Goal: Information Seeking & Learning: Learn about a topic

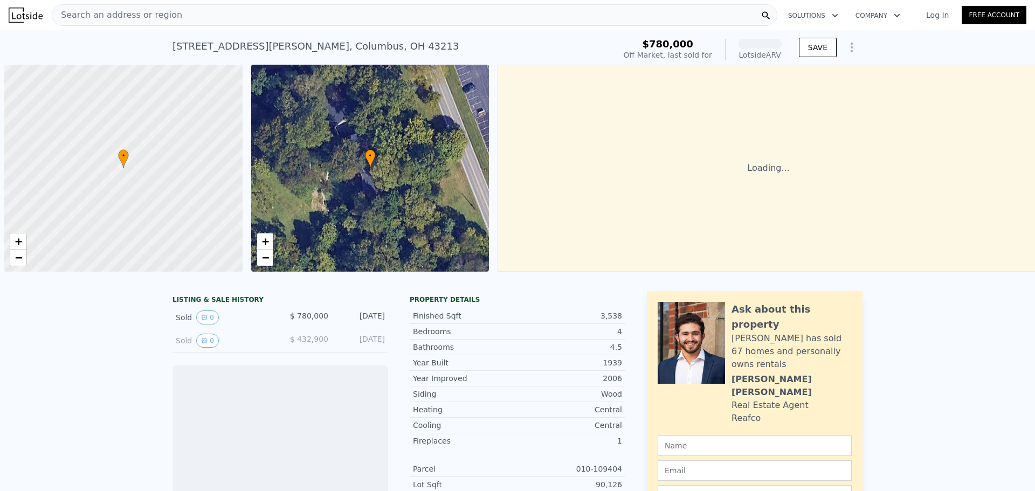
scroll to position [0, 4]
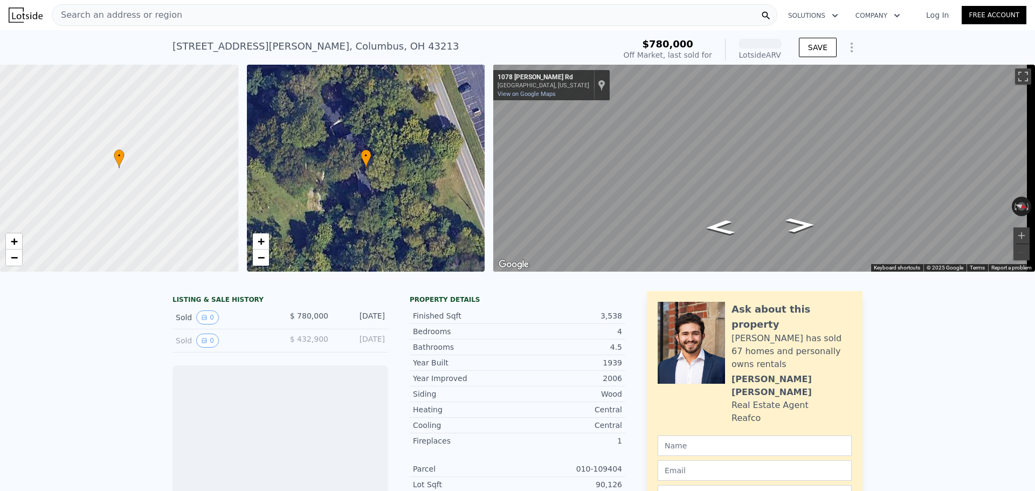
click at [232, 18] on div "Search an address or region" at bounding box center [415, 15] width 726 height 22
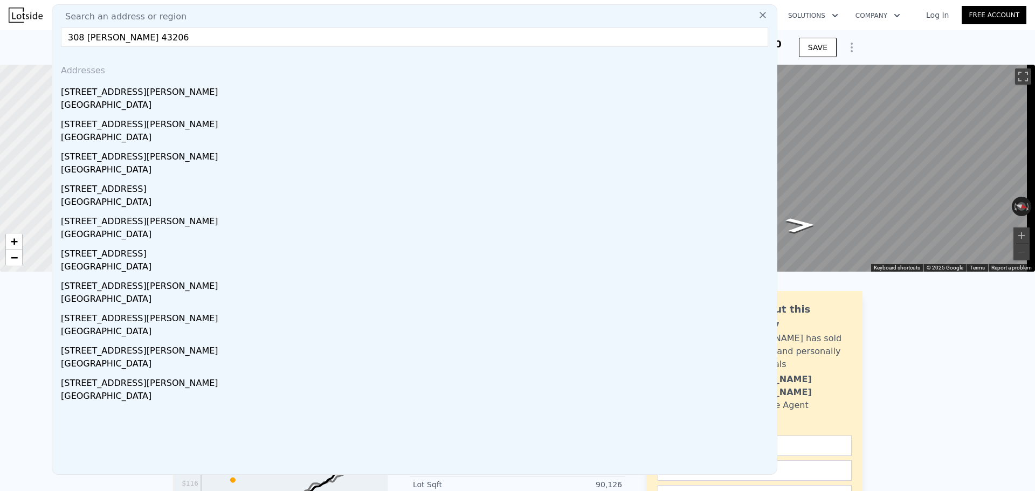
type input "308 [PERSON_NAME] 43206"
click at [131, 104] on div "[GEOGRAPHIC_DATA]" at bounding box center [417, 106] width 712 height 15
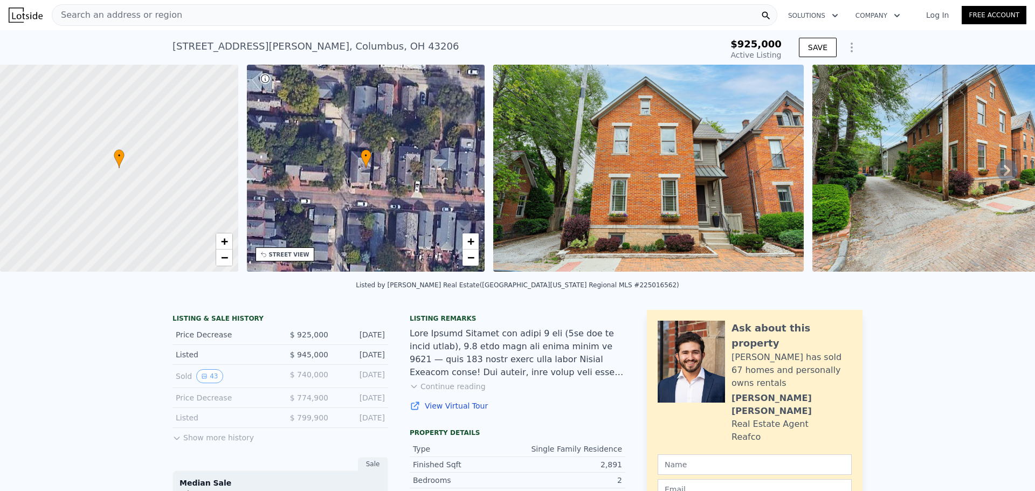
click at [205, 443] on button "Show more history" at bounding box center [213, 435] width 81 height 15
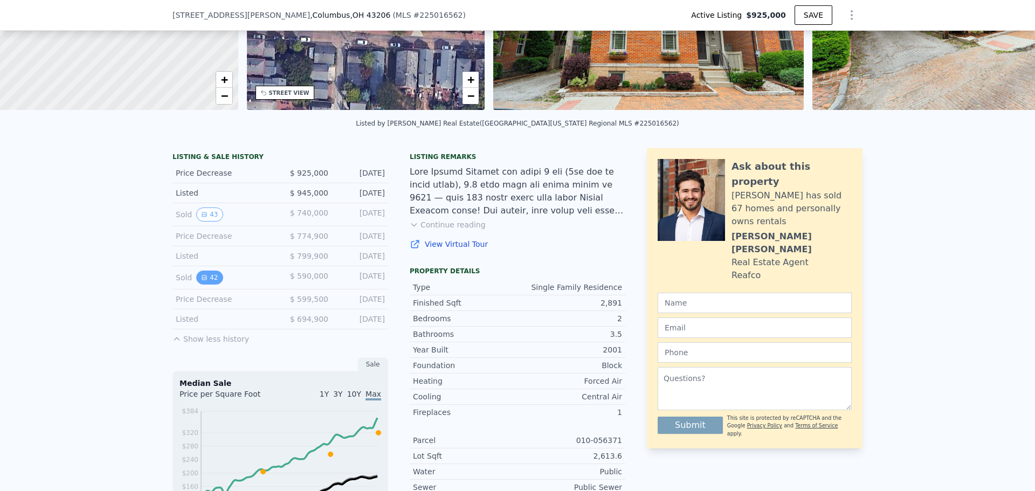
click at [203, 285] on button "42" at bounding box center [209, 278] width 26 height 14
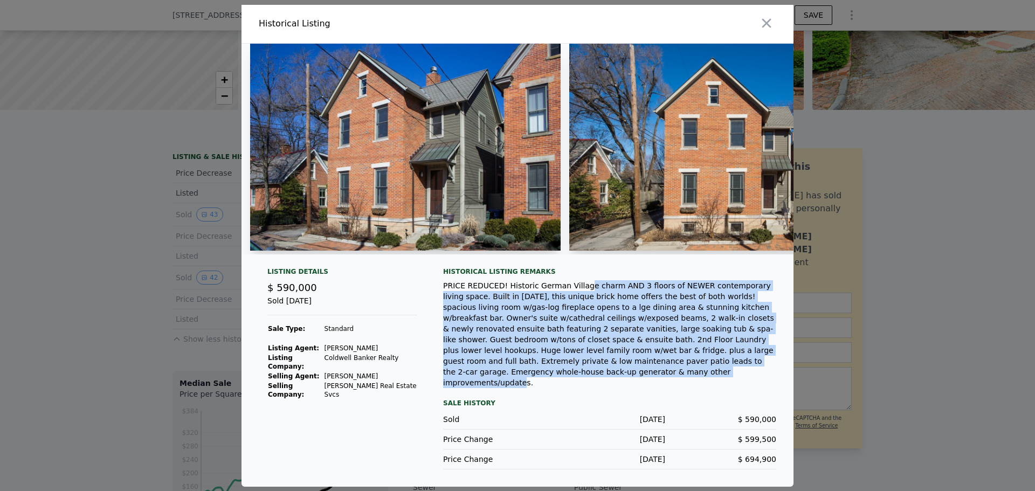
drag, startPoint x: 652, startPoint y: 371, endPoint x: 568, endPoint y: 299, distance: 110.9
click at [568, 299] on div "PRICE REDUCED! Historic German Village charm AND 3 floors of NEWER contemporary…" at bounding box center [609, 334] width 333 height 108
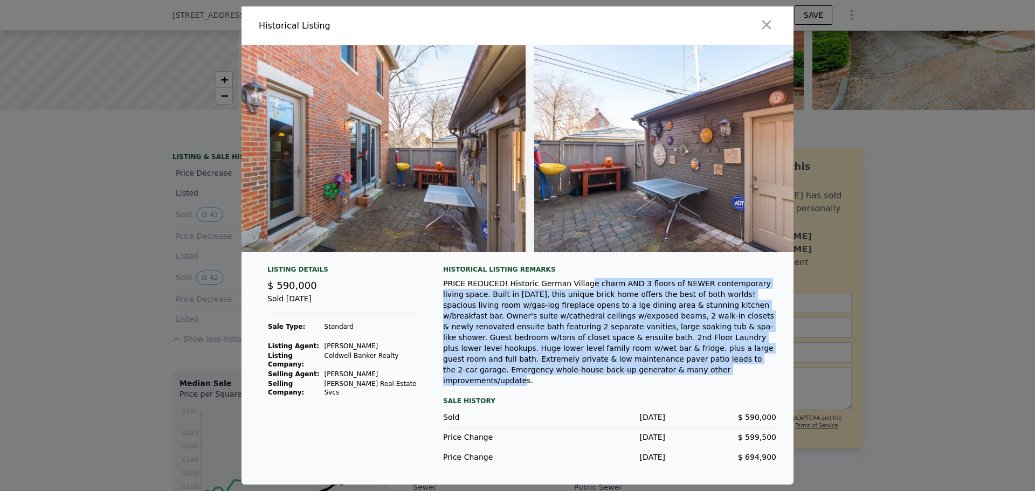
scroll to position [0, 12768]
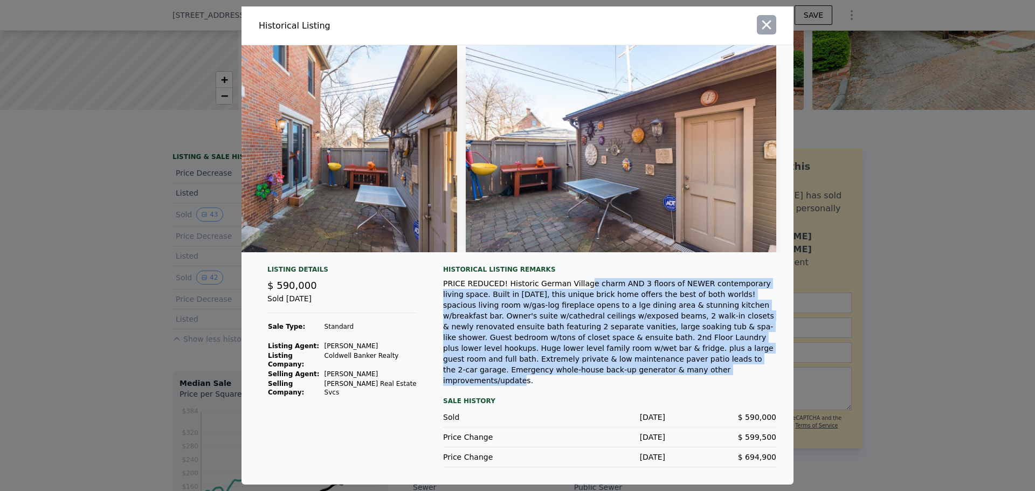
click at [759, 24] on button "button" at bounding box center [766, 24] width 19 height 19
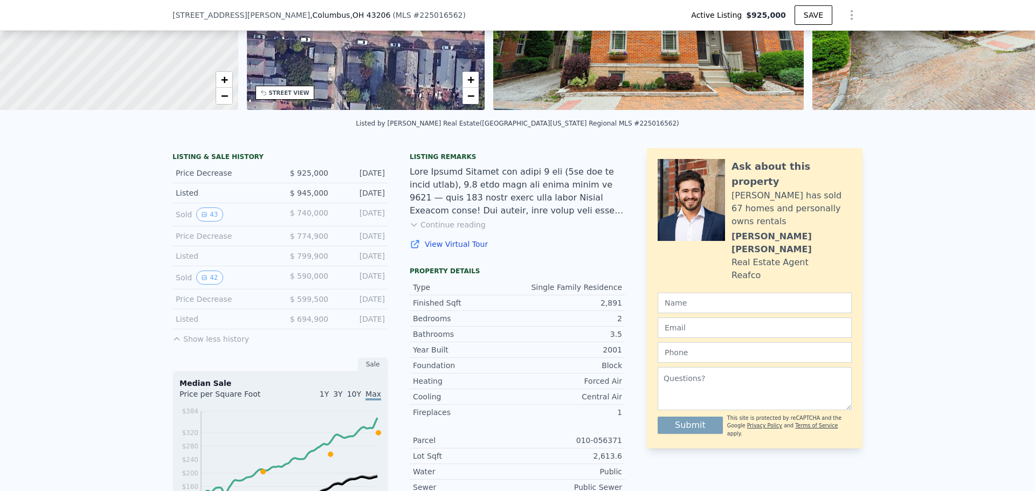
scroll to position [212, 0]
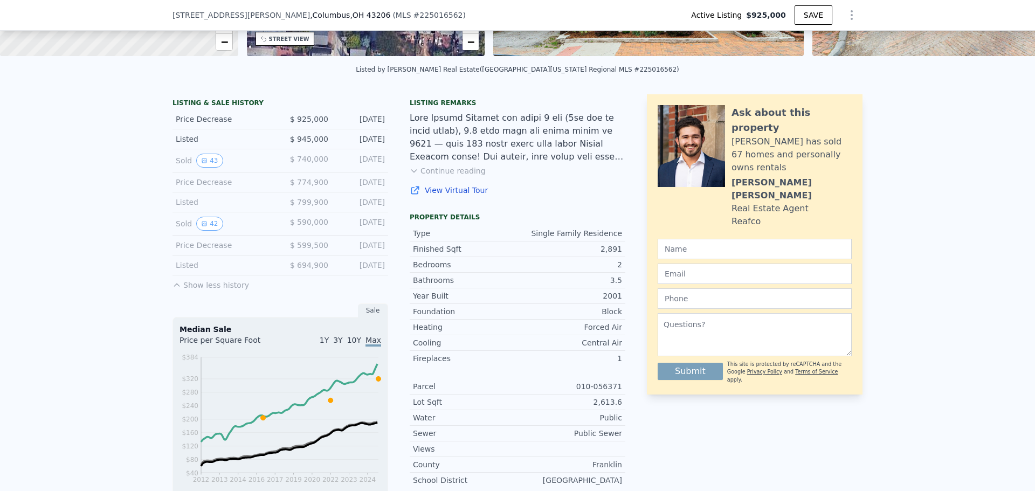
click at [207, 291] on button "Show less history" at bounding box center [211, 283] width 77 height 15
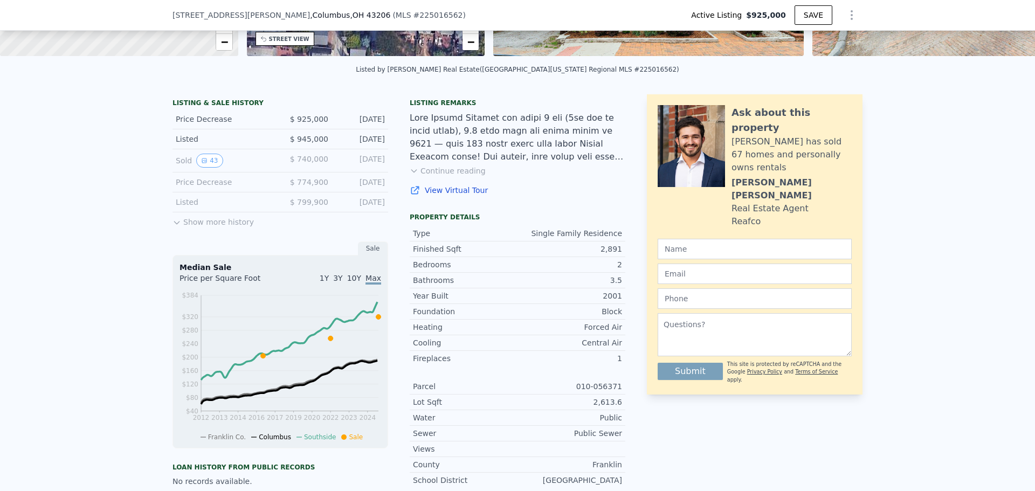
click at [204, 226] on button "Show more history" at bounding box center [213, 219] width 81 height 15
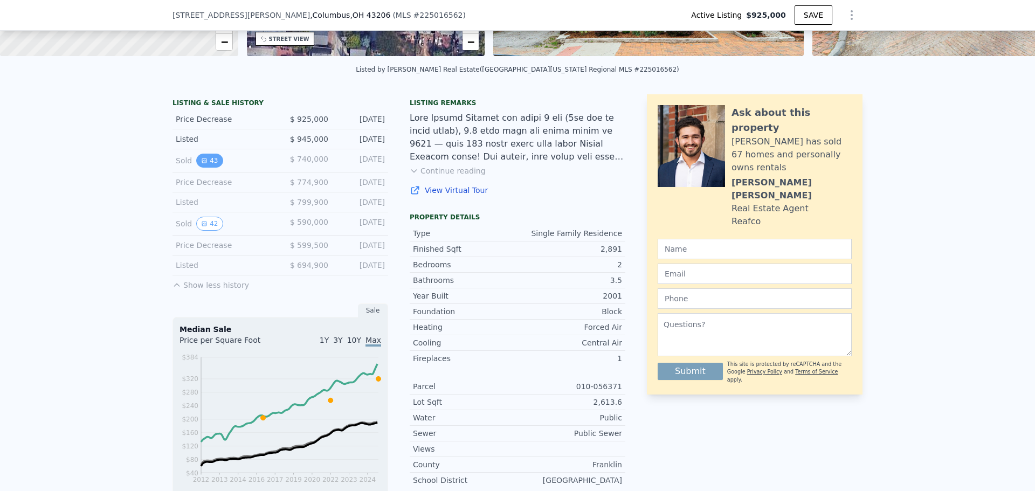
click at [206, 168] on button "43" at bounding box center [209, 161] width 26 height 14
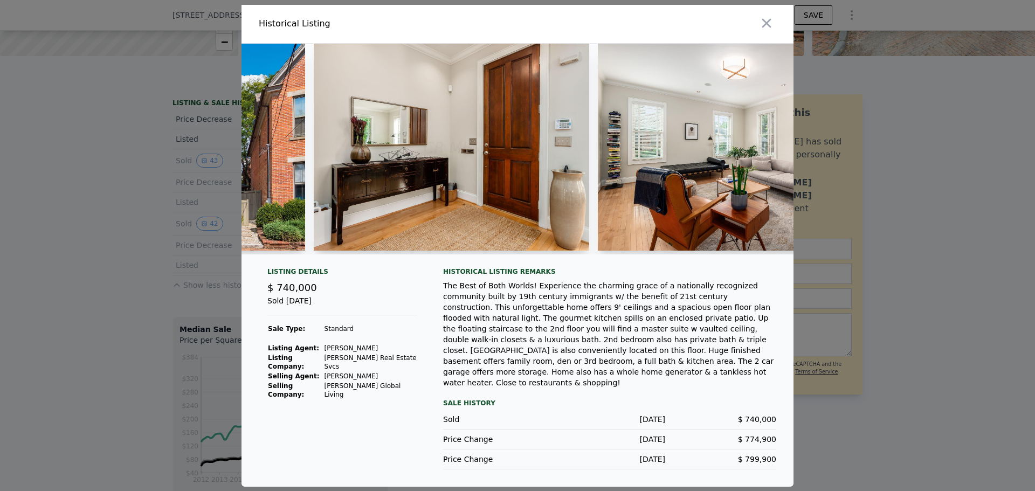
scroll to position [0, 0]
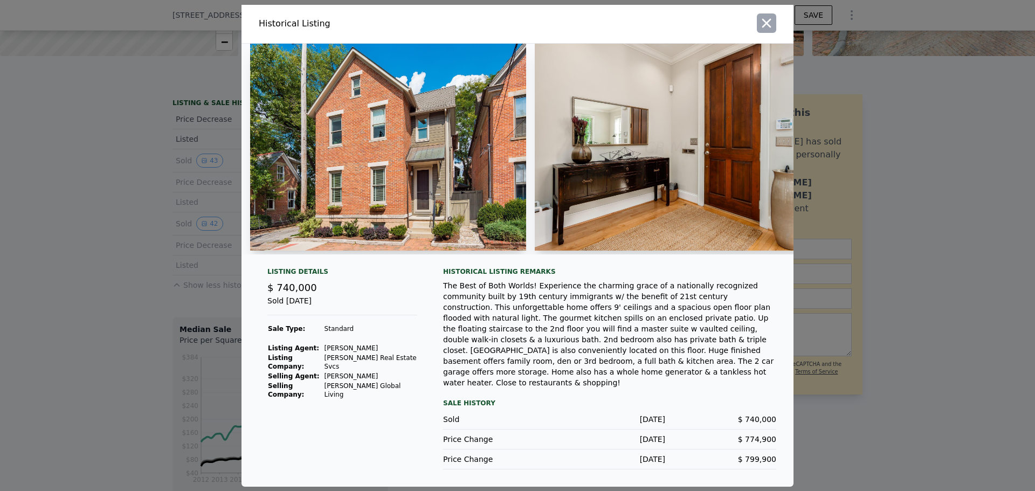
click at [766, 29] on icon "button" at bounding box center [766, 23] width 15 height 15
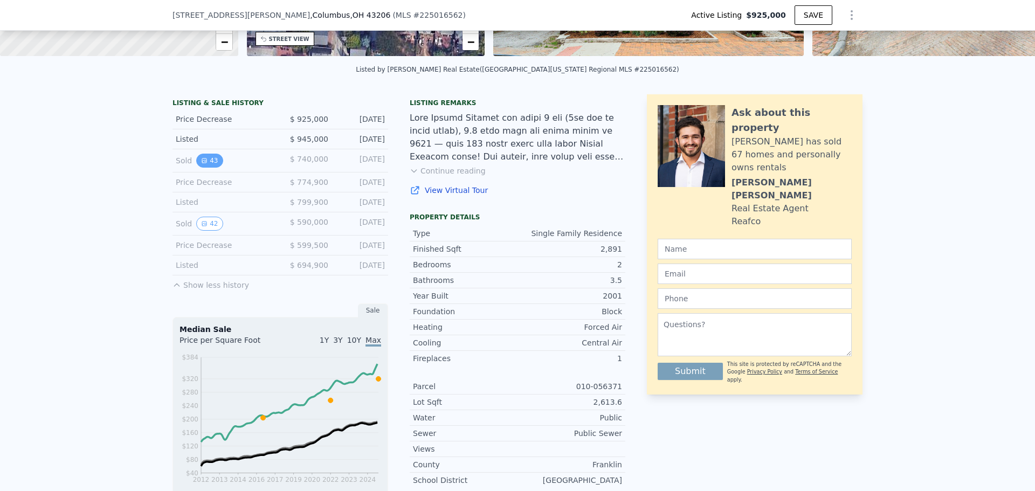
click at [208, 168] on button "43" at bounding box center [209, 161] width 26 height 14
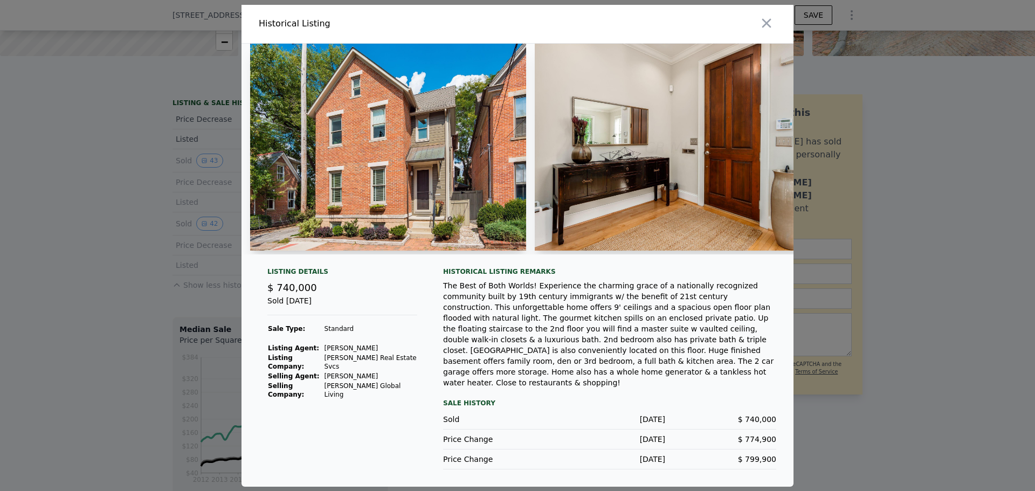
drag, startPoint x: 397, startPoint y: 386, endPoint x: 323, endPoint y: 374, distance: 74.8
click at [323, 374] on tbody "Sale Type: Standard Listing Agent: [PERSON_NAME] Listing Company: [PERSON_NAME]…" at bounding box center [342, 366] width 150 height 85
click at [402, 411] on div "Listing Details $ 740,000 Sold [DATE] Sale Type: Standard Listing Agent: [PERSO…" at bounding box center [342, 368] width 167 height 202
click at [765, 25] on icon "button" at bounding box center [766, 23] width 15 height 15
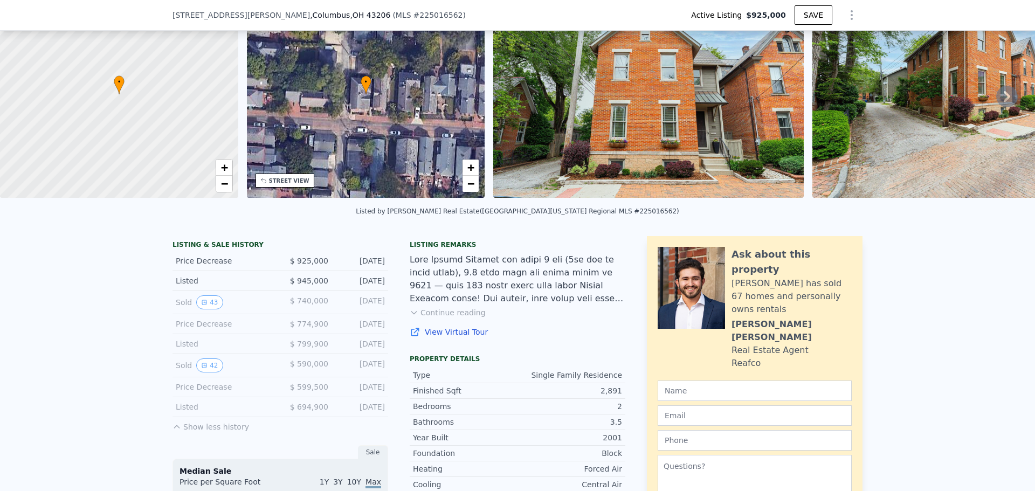
scroll to position [50, 0]
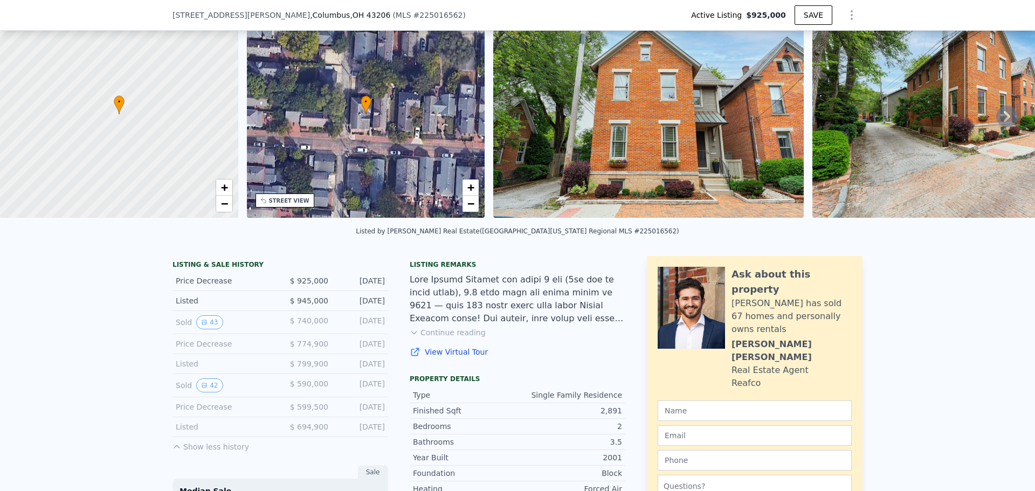
click at [468, 338] on button "Continue reading" at bounding box center [448, 332] width 76 height 11
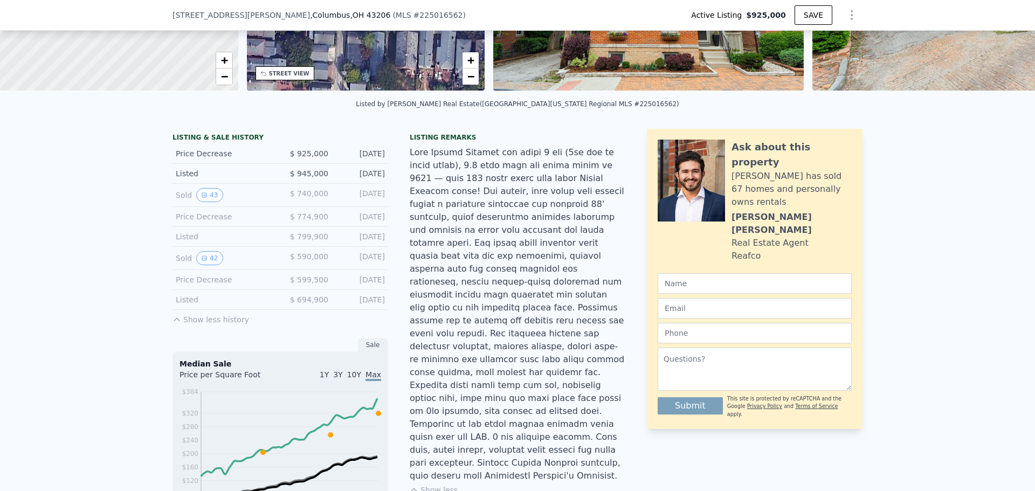
scroll to position [212, 0]
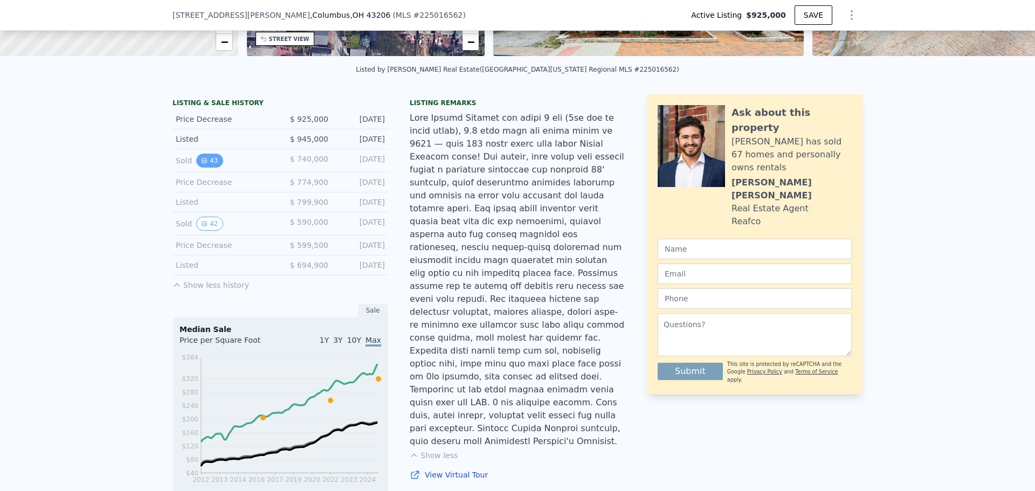
click at [214, 165] on button "43" at bounding box center [209, 161] width 26 height 14
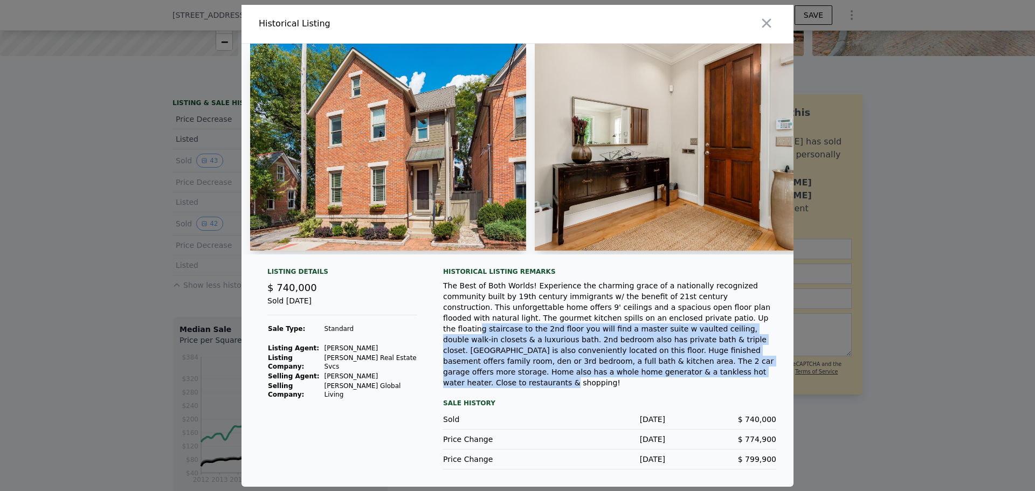
drag, startPoint x: 562, startPoint y: 329, endPoint x: 759, endPoint y: 375, distance: 202.2
click at [759, 375] on div "The Best of Both Worlds! Experience the charming grace of a nationally recogniz…" at bounding box center [609, 334] width 333 height 108
click at [769, 30] on icon "button" at bounding box center [766, 23] width 15 height 15
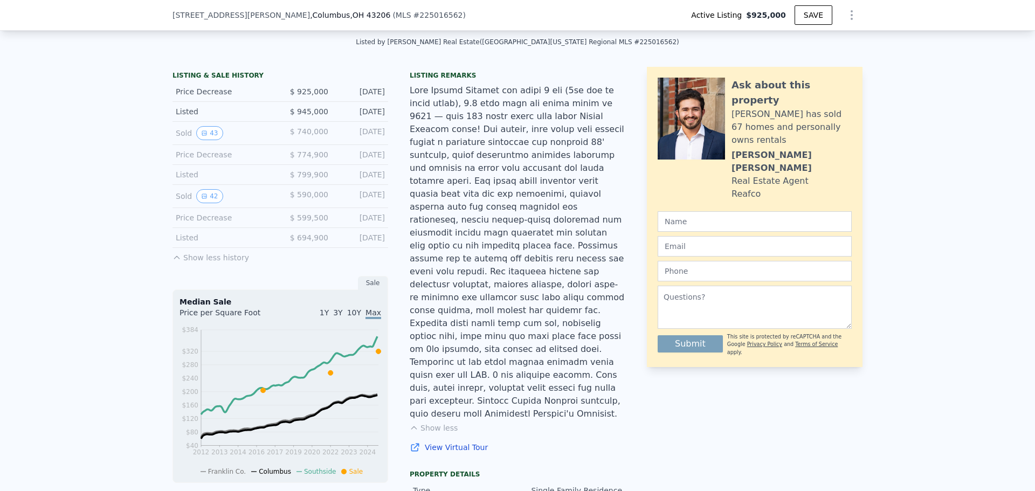
scroll to position [266, 0]
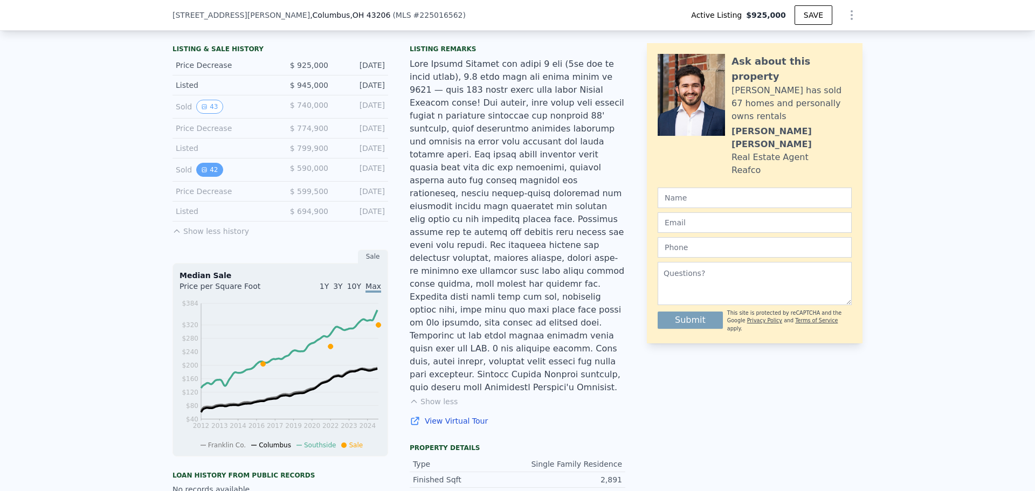
click at [206, 176] on button "42" at bounding box center [209, 170] width 26 height 14
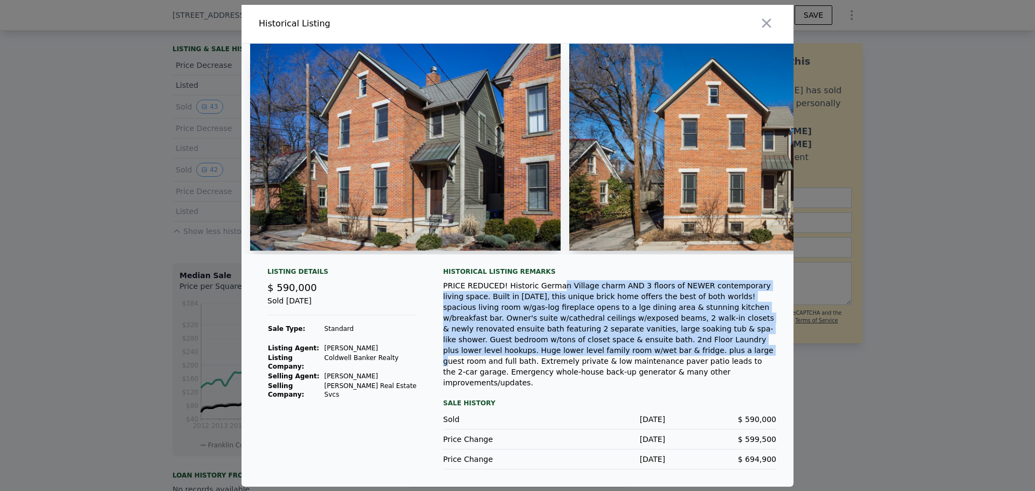
drag, startPoint x: 547, startPoint y: 303, endPoint x: 731, endPoint y: 349, distance: 189.6
click at [731, 349] on div "PRICE REDUCED! Historic German Village charm AND 3 floors of NEWER contemporary…" at bounding box center [609, 334] width 333 height 108
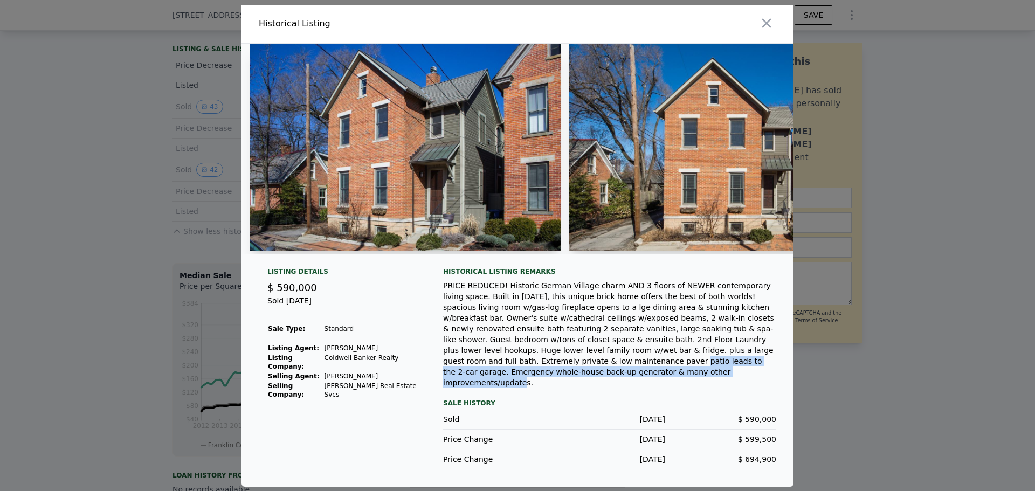
drag, startPoint x: 618, startPoint y: 362, endPoint x: 700, endPoint y: 379, distance: 83.1
click at [700, 379] on div "PRICE REDUCED! Historic German Village charm AND 3 floors of NEWER contemporary…" at bounding box center [609, 334] width 333 height 108
click at [764, 26] on icon "button" at bounding box center [766, 23] width 15 height 15
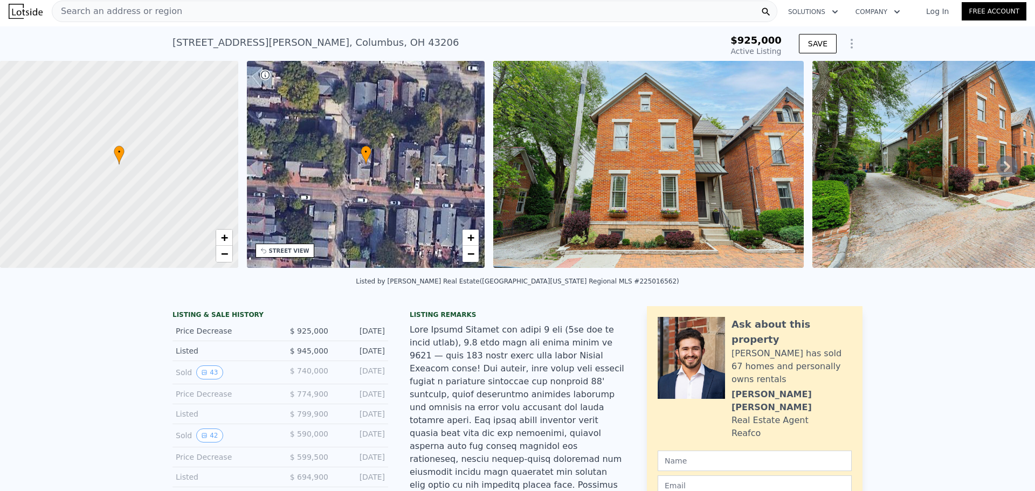
scroll to position [0, 0]
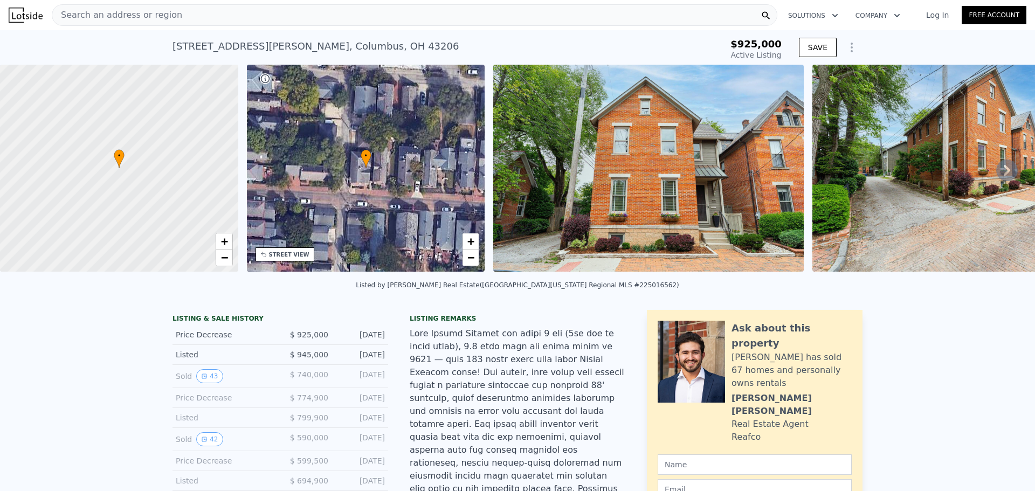
click at [135, 178] on div at bounding box center [119, 168] width 286 height 249
click at [115, 151] on span "•" at bounding box center [119, 156] width 11 height 10
click at [289, 260] on div "STREET VIEW" at bounding box center [285, 254] width 59 height 14
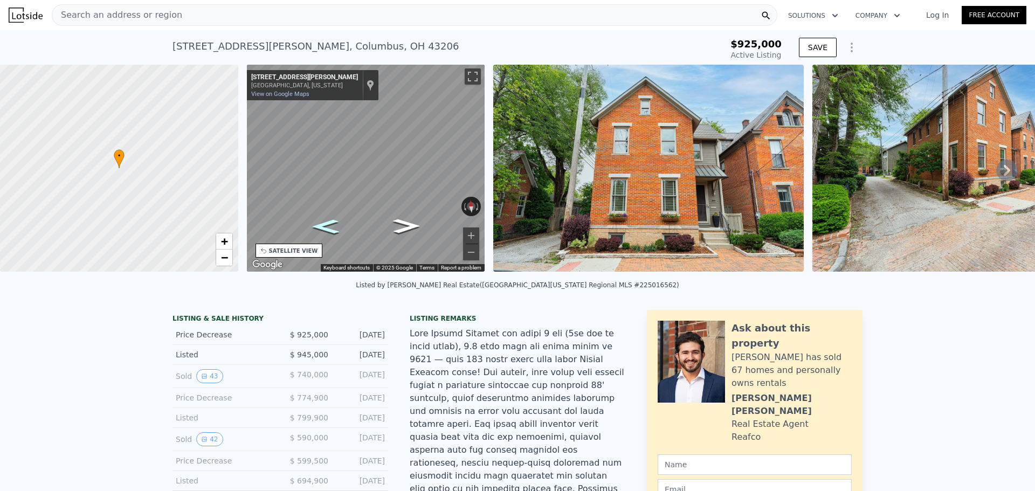
click at [342, 219] on icon "Go West, Jackson St" at bounding box center [325, 226] width 50 height 21
click at [468, 75] on button "Toggle fullscreen view" at bounding box center [473, 76] width 16 height 16
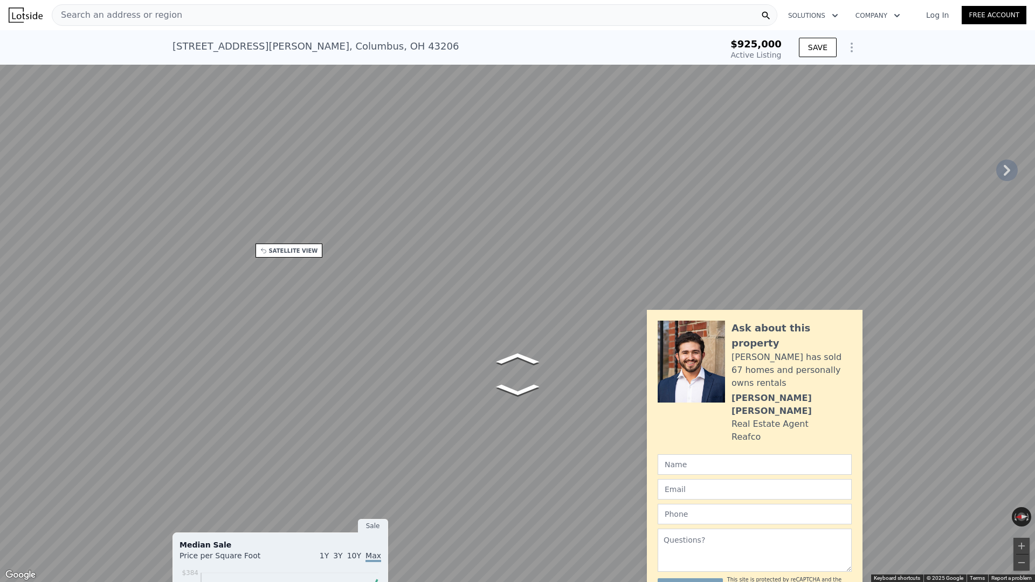
click at [527, 425] on div "Map" at bounding box center [517, 291] width 1035 height 582
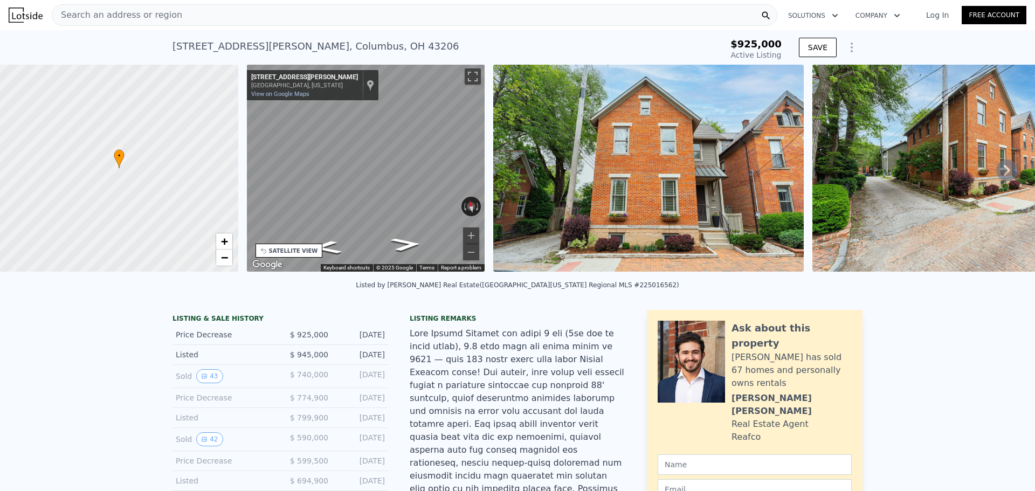
type input "$ 1,102,000"
type input "$ 51,231"
click at [245, 17] on div "Search an address or region" at bounding box center [415, 15] width 726 height 22
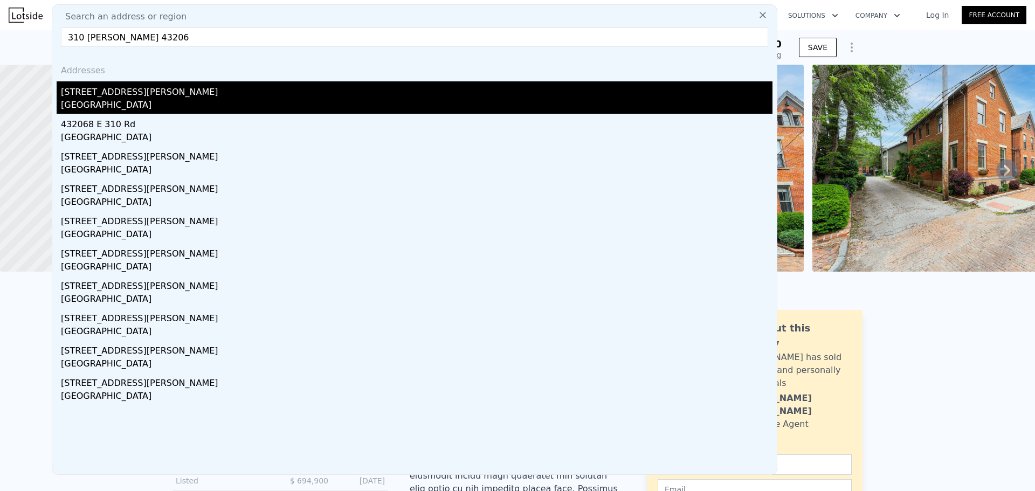
type input "310 [PERSON_NAME] 43206"
click at [83, 87] on div "[STREET_ADDRESS][PERSON_NAME]" at bounding box center [417, 89] width 712 height 17
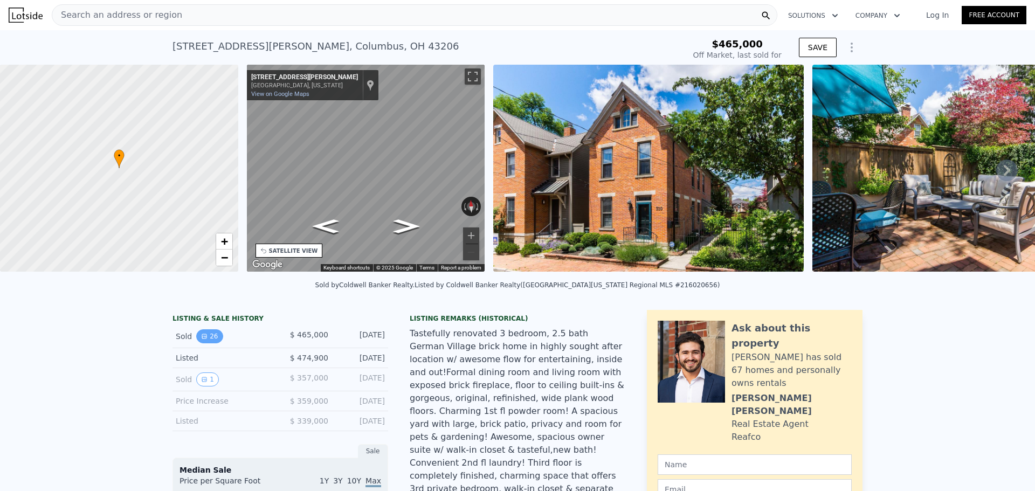
click at [202, 339] on icon "View historical data" at bounding box center [204, 336] width 4 height 4
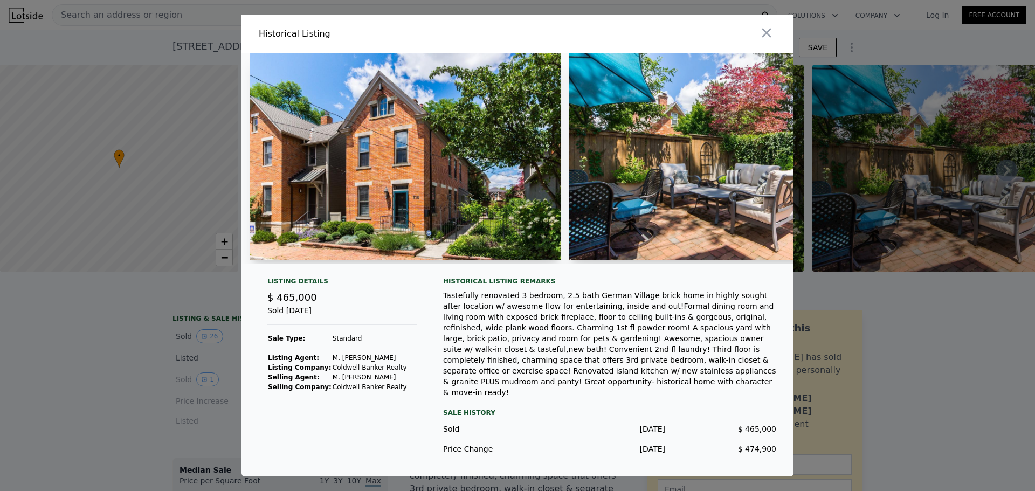
click at [365, 169] on img at bounding box center [405, 156] width 311 height 207
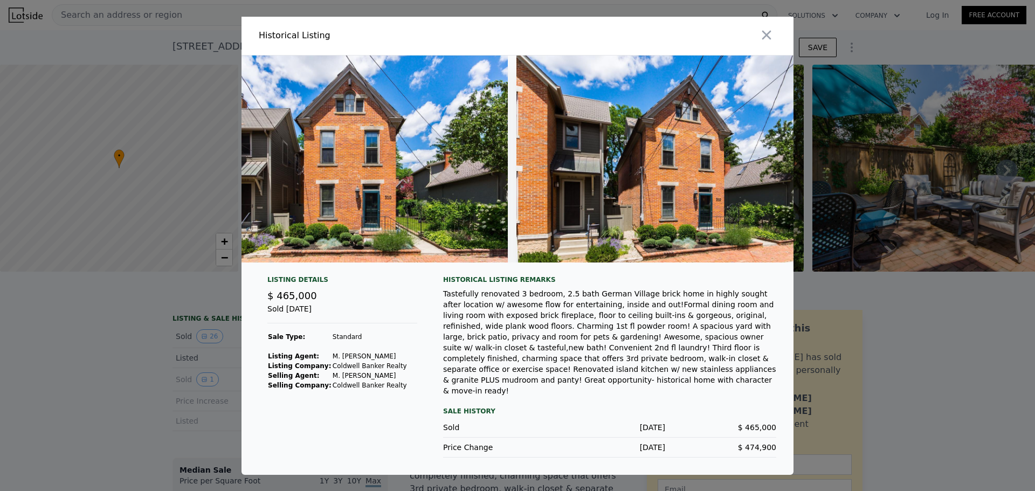
scroll to position [0, 7759]
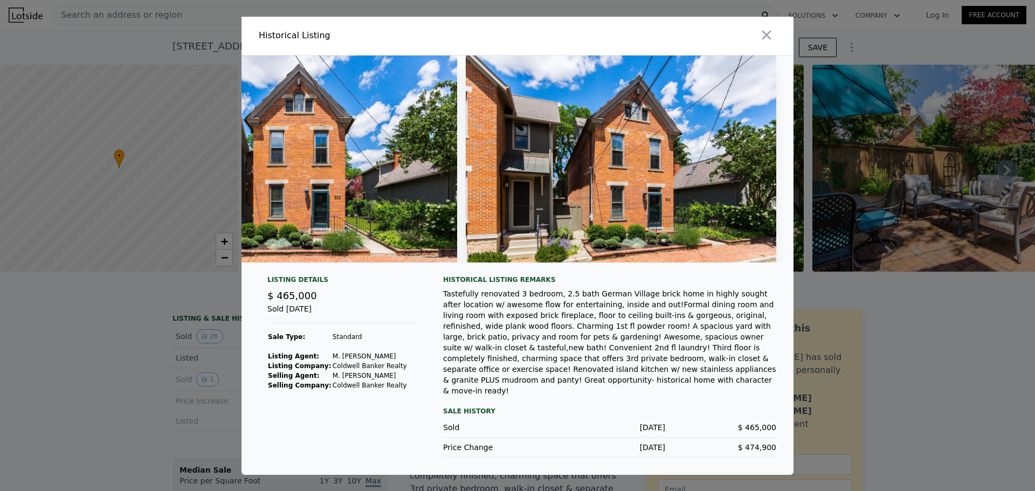
drag, startPoint x: 764, startPoint y: 38, endPoint x: 749, endPoint y: 89, distance: 52.7
click at [764, 38] on icon "button" at bounding box center [766, 34] width 9 height 9
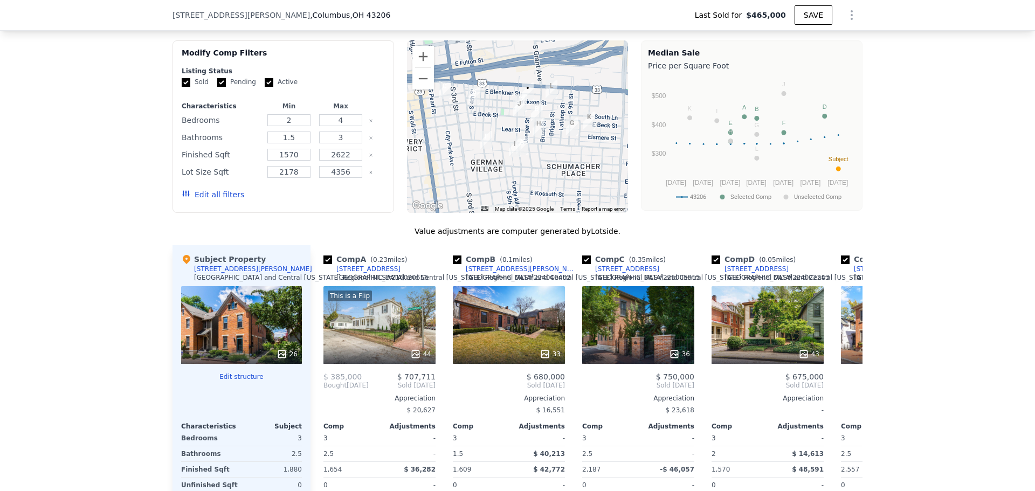
scroll to position [967, 0]
click at [492, 292] on div "33" at bounding box center [509, 325] width 112 height 78
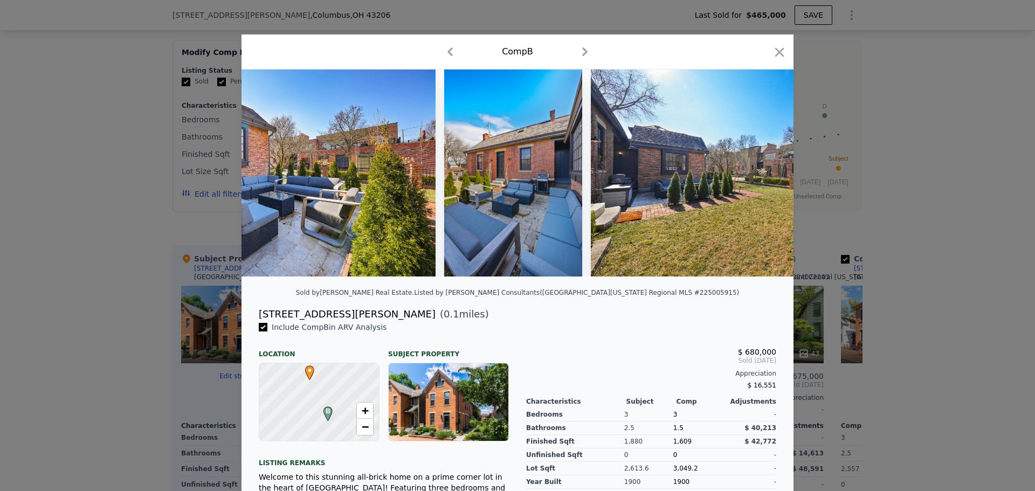
scroll to position [137, 0]
